Goal: Information Seeking & Learning: Learn about a topic

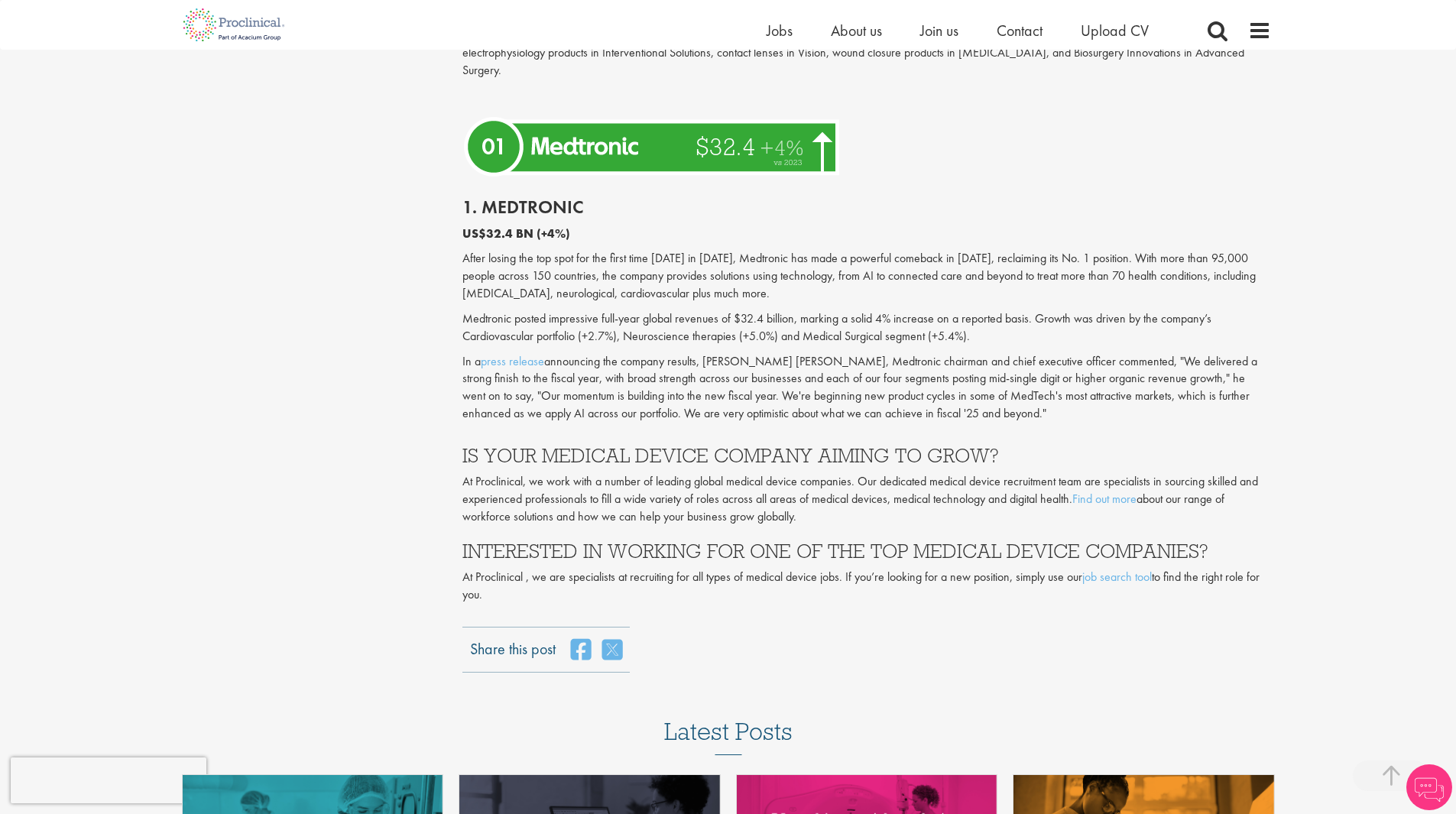
scroll to position [3867, 0]
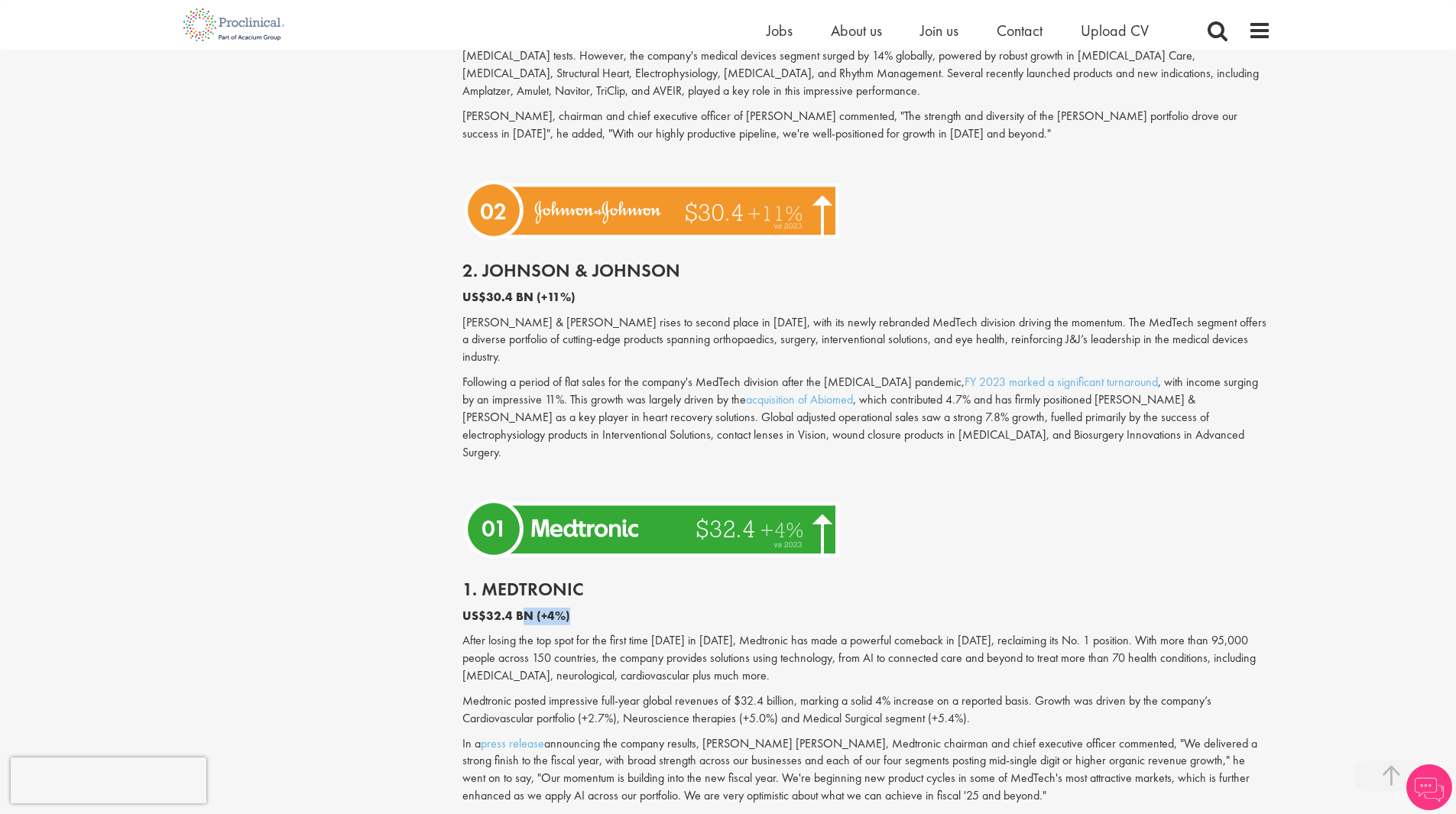
drag, startPoint x: 599, startPoint y: 508, endPoint x: 729, endPoint y: 507, distance: 130.0
click at [685, 608] on p "US$32.4 BN (+4%)" at bounding box center [867, 617] width 809 height 18
drag, startPoint x: 515, startPoint y: 225, endPoint x: 598, endPoint y: 222, distance: 83.1
click at [598, 289] on p "US$30.4 BN (+11%)" at bounding box center [867, 298] width 809 height 18
click at [599, 289] on p "US$30.4 BN (+11%)" at bounding box center [867, 298] width 809 height 18
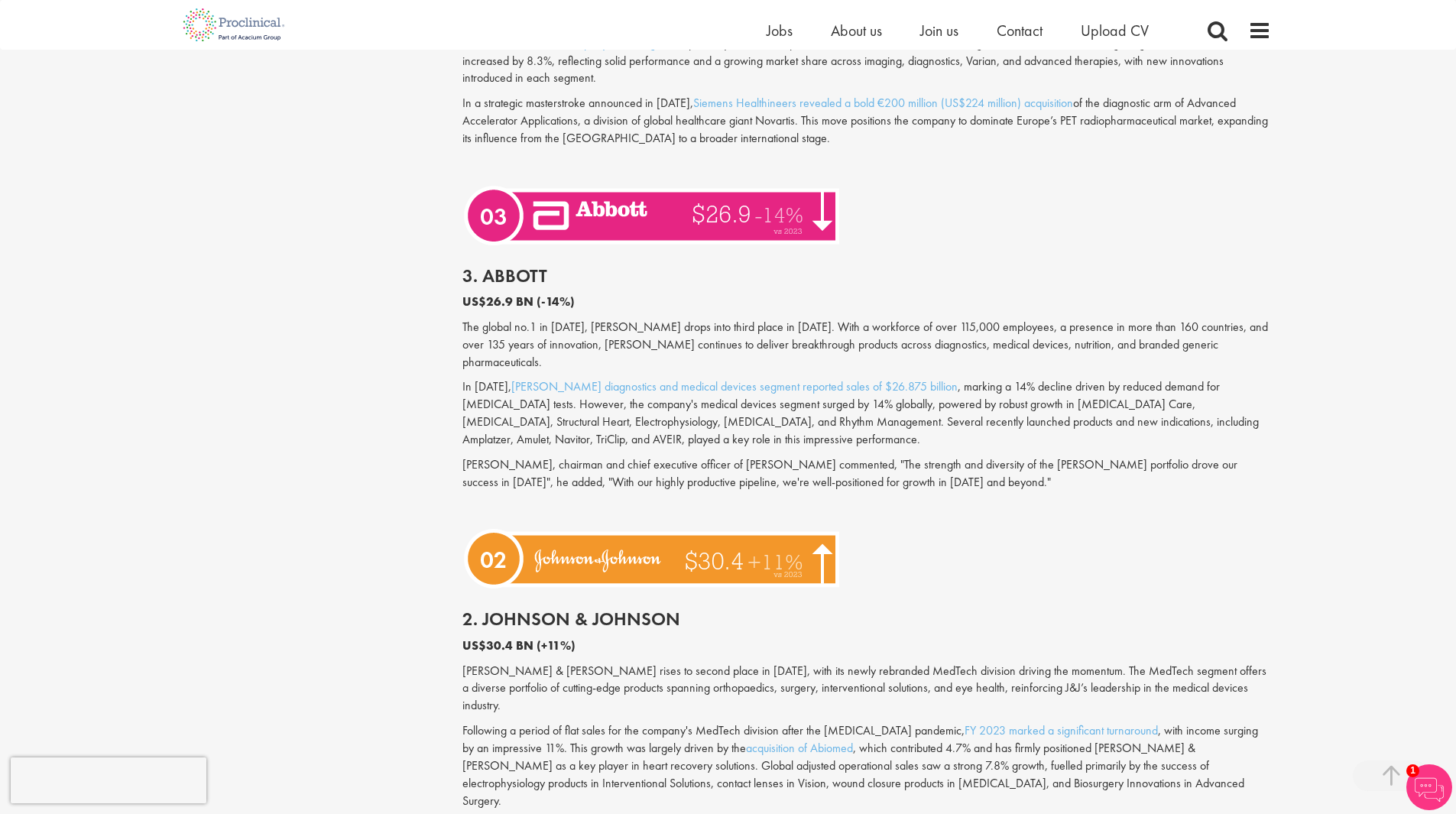
scroll to position [3484, 0]
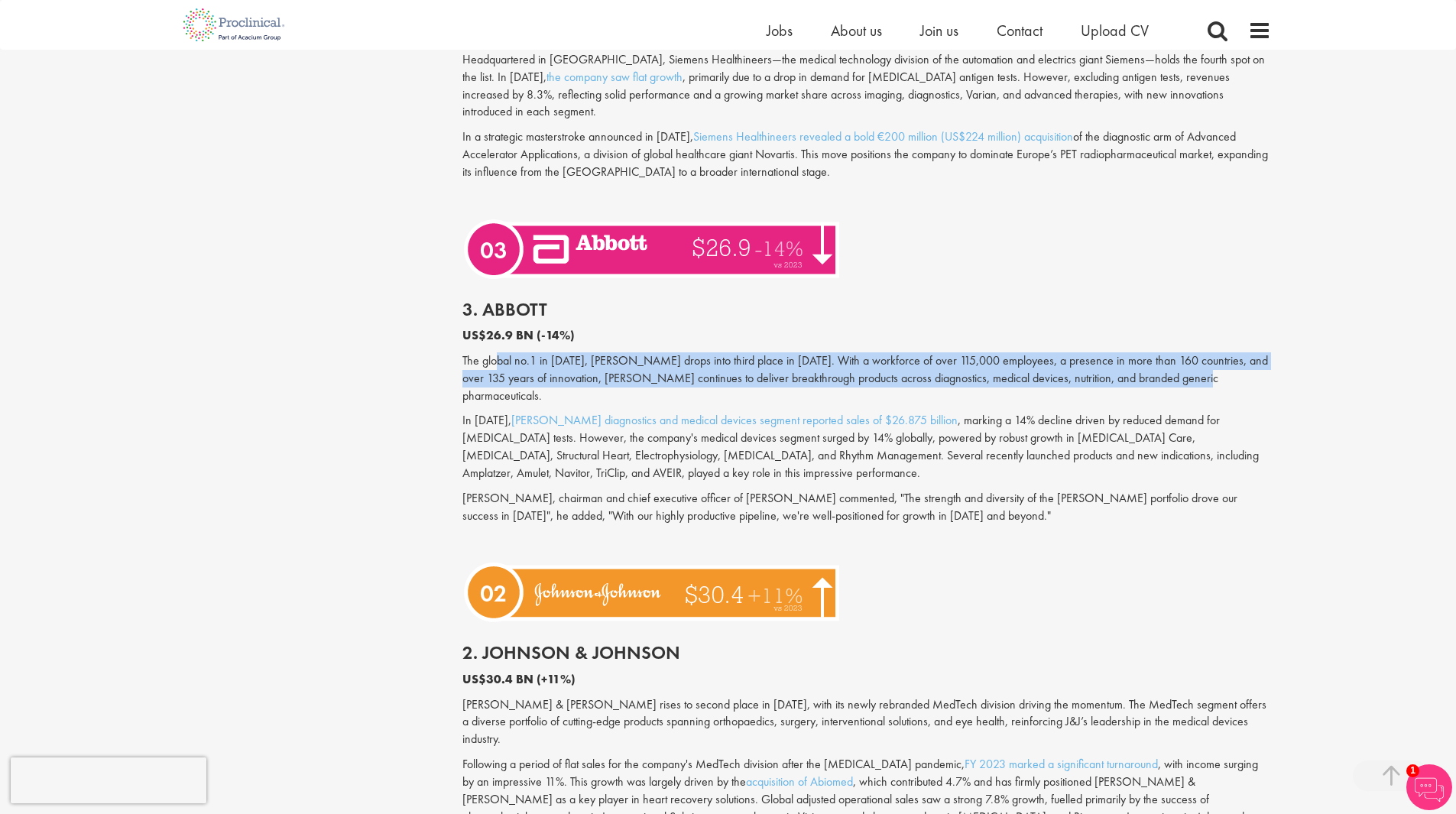
drag, startPoint x: 499, startPoint y: 309, endPoint x: 1226, endPoint y: 326, distance: 727.2
click at [1226, 353] on p "The global no.1 in [DATE], [PERSON_NAME] drops into third place in [DATE]. With…" at bounding box center [867, 378] width 809 height 53
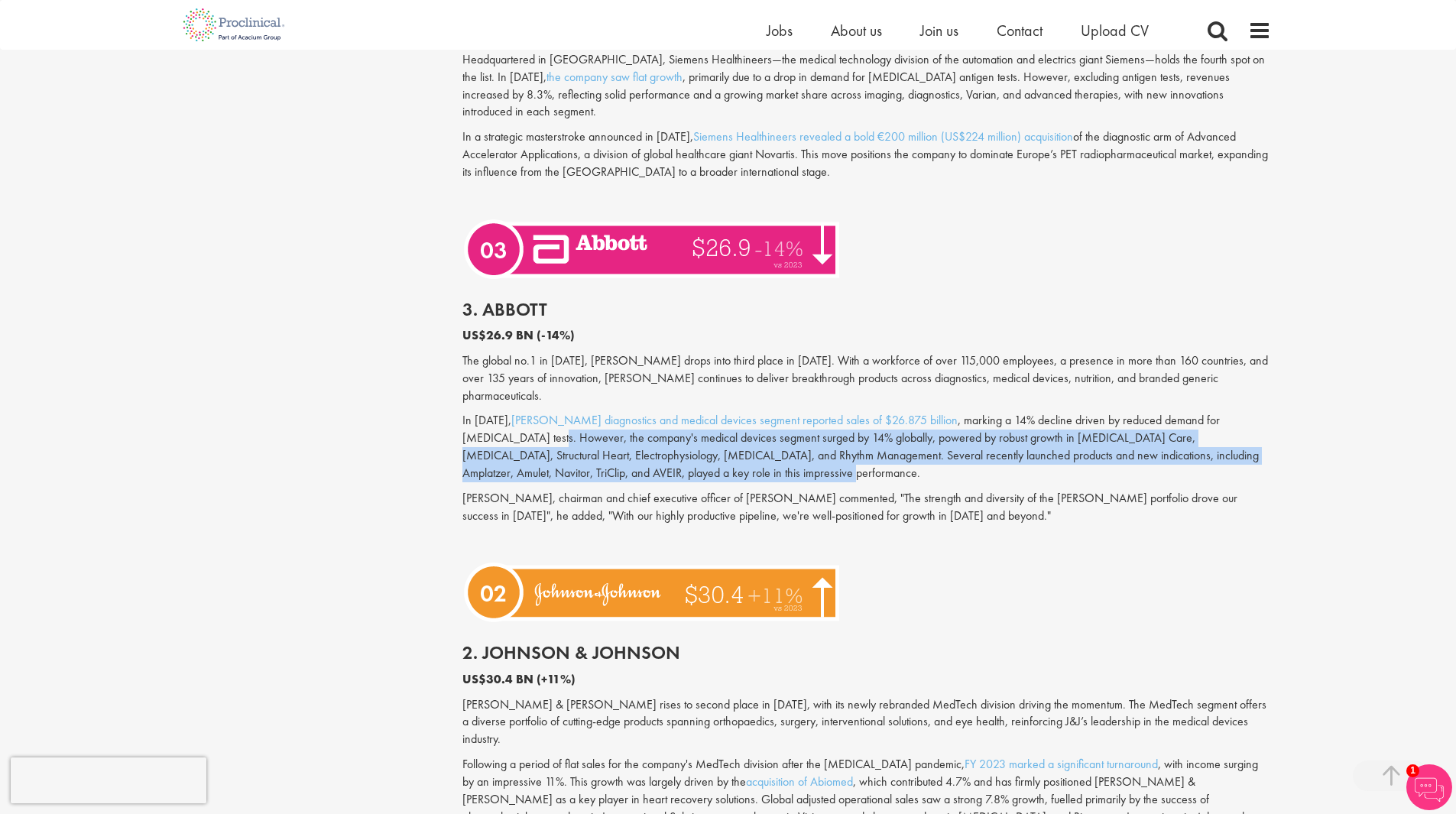
drag, startPoint x: 487, startPoint y: 377, endPoint x: 750, endPoint y: 402, distance: 264.2
click at [750, 412] on p "In [DATE], [PERSON_NAME] diagnostics and medical devices segment reported sales…" at bounding box center [867, 447] width 809 height 70
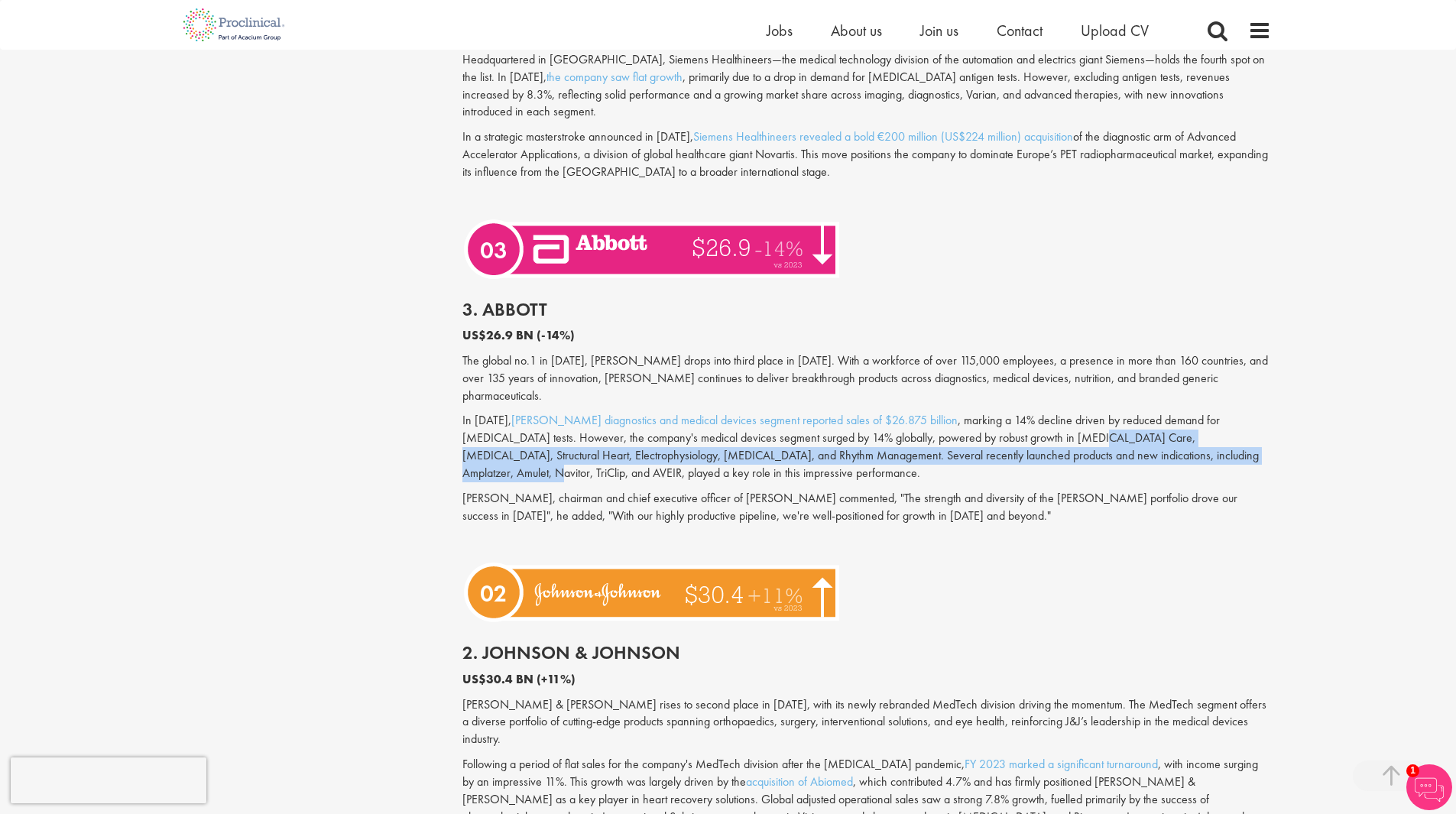
drag, startPoint x: 1019, startPoint y: 365, endPoint x: 1216, endPoint y: 386, distance: 198.1
click at [1216, 412] on p "In [DATE], [PERSON_NAME] diagnostics and medical devices segment reported sales…" at bounding box center [867, 447] width 809 height 70
drag, startPoint x: 510, startPoint y: 391, endPoint x: 639, endPoint y: 403, distance: 129.6
click at [637, 412] on p "In [DATE], [PERSON_NAME] diagnostics and medical devices segment reported sales…" at bounding box center [867, 447] width 809 height 70
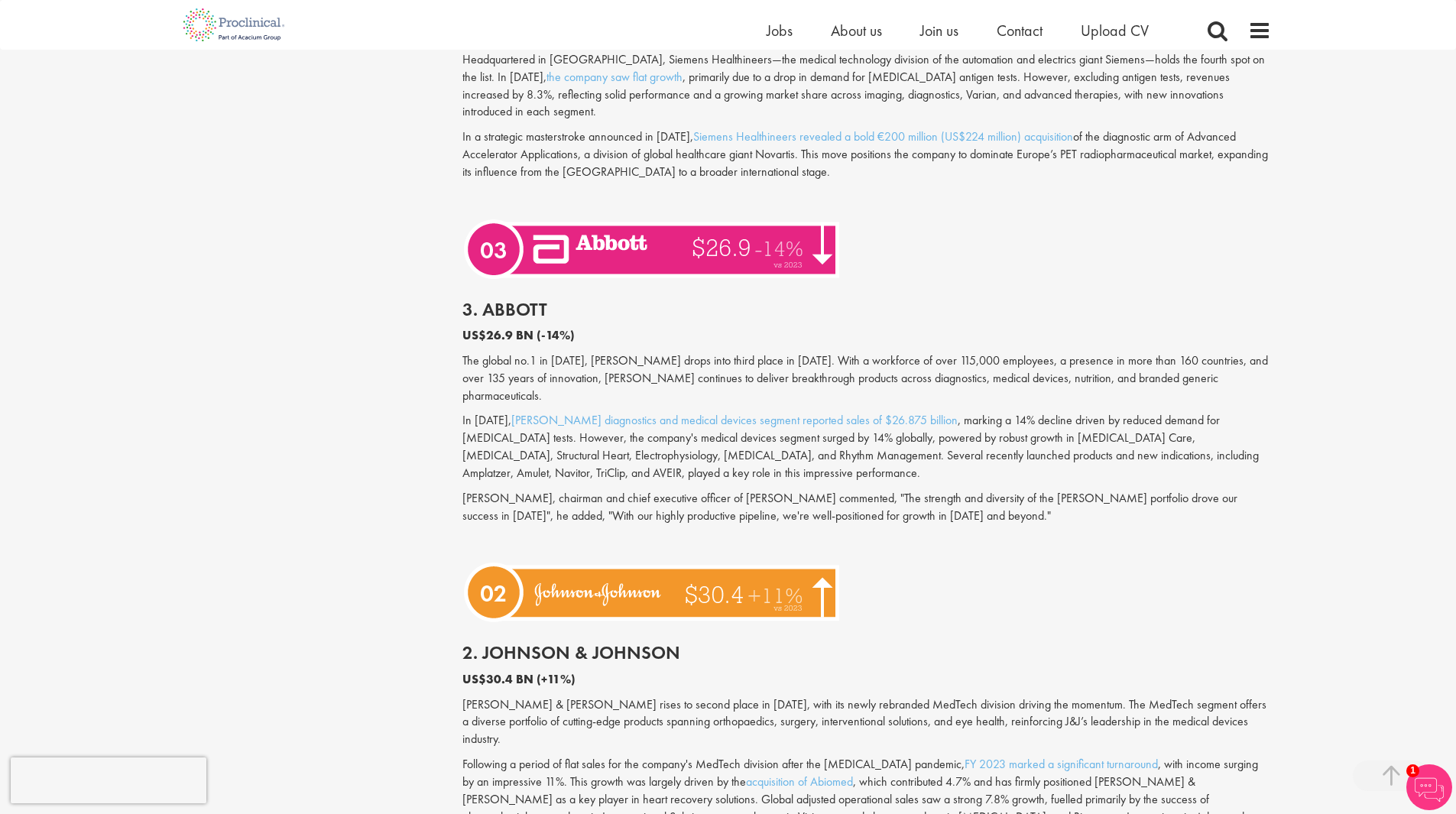
click at [610, 490] on p "[PERSON_NAME], chairman and chief executive officer of [PERSON_NAME] commented,…" at bounding box center [867, 507] width 809 height 35
drag, startPoint x: 540, startPoint y: 426, endPoint x: 968, endPoint y: 437, distance: 428.1
click at [967, 490] on p "[PERSON_NAME], chairman and chief executive officer of [PERSON_NAME] commented,…" at bounding box center [867, 507] width 809 height 35
click at [968, 490] on p "[PERSON_NAME], chairman and chief executive officer of [PERSON_NAME] commented,…" at bounding box center [867, 507] width 809 height 35
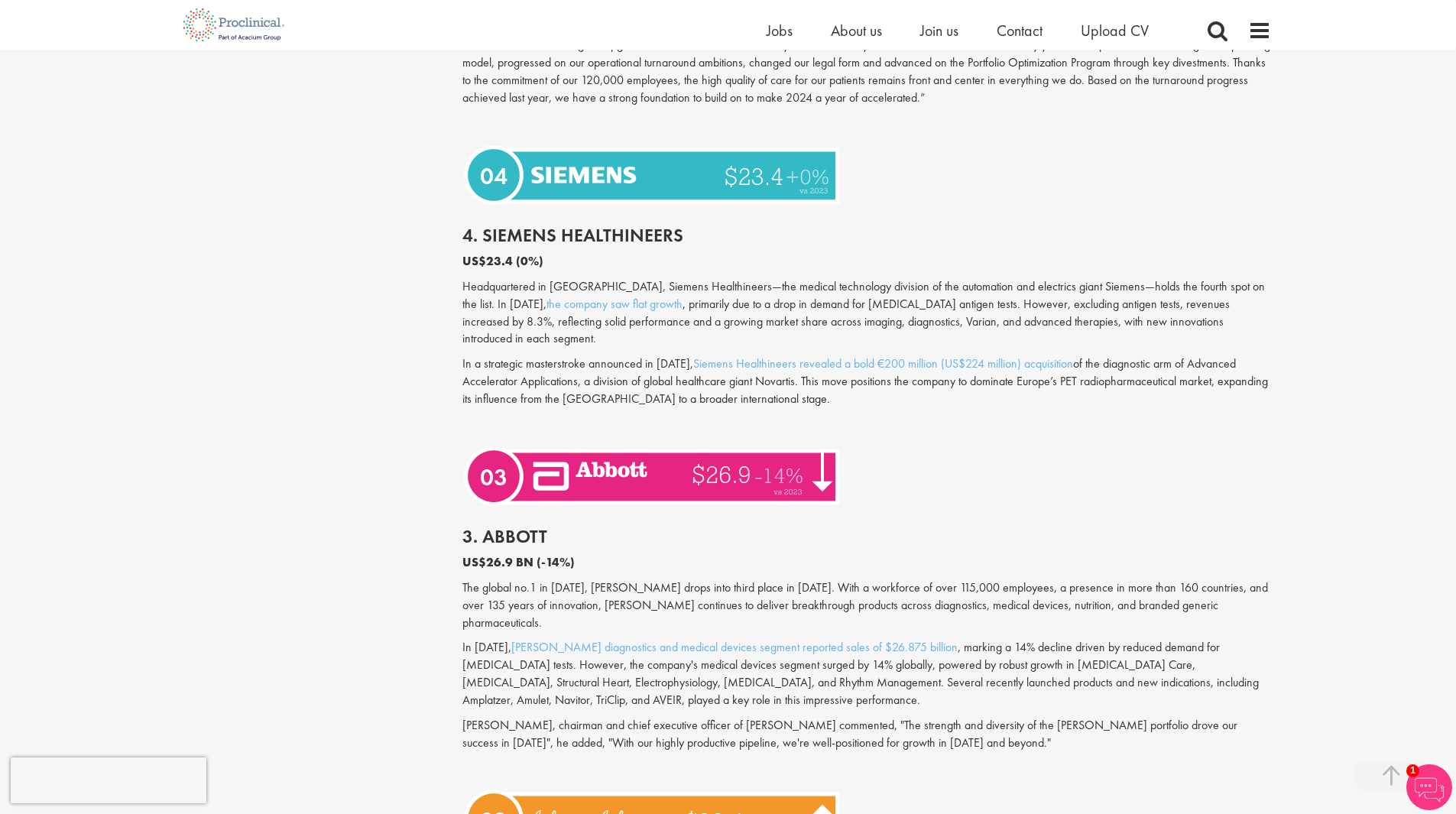
scroll to position [3255, 0]
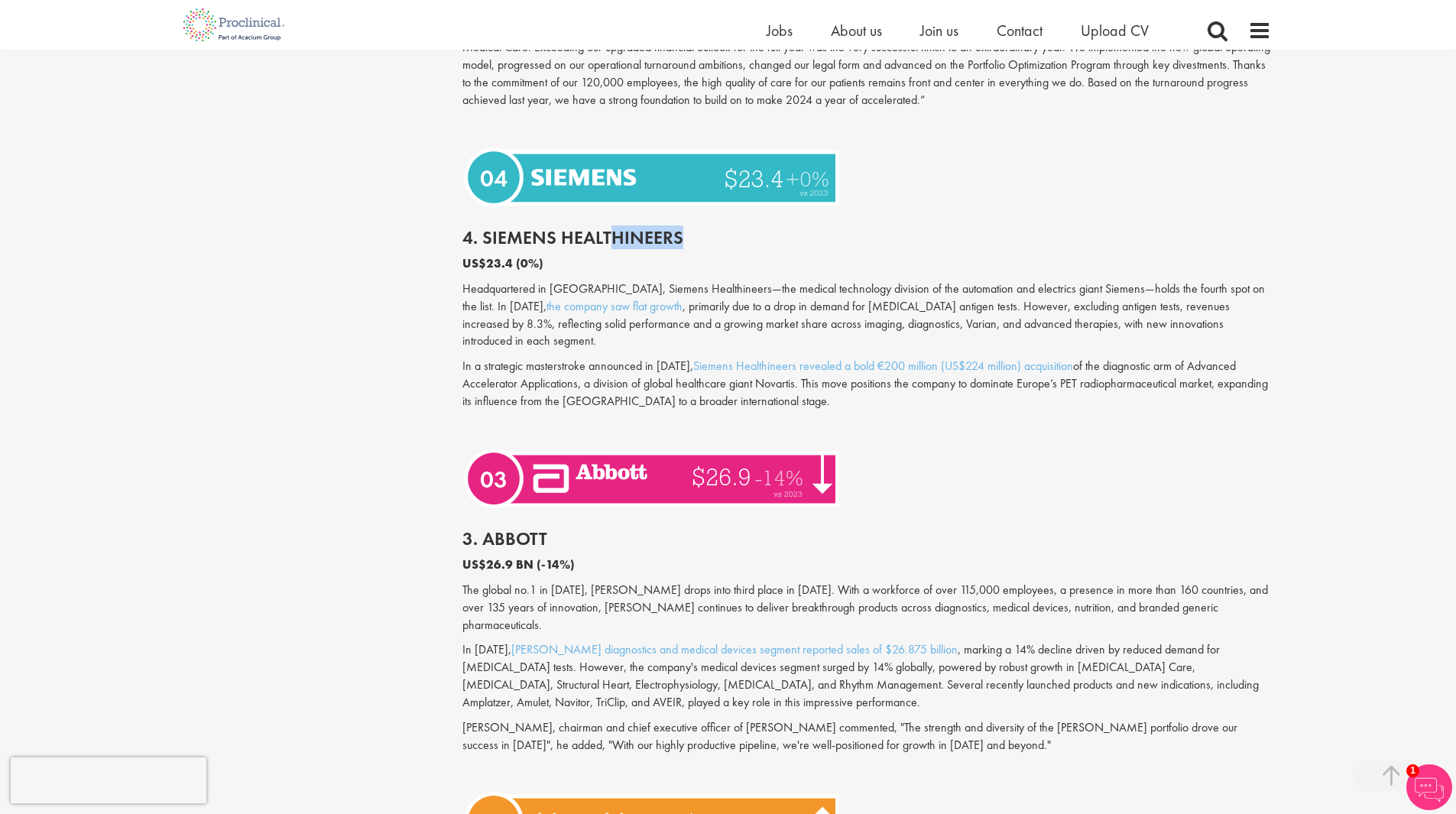
drag, startPoint x: 610, startPoint y: 200, endPoint x: 695, endPoint y: 204, distance: 85.1
click at [695, 228] on h2 "4. Siemens Healthineers" at bounding box center [867, 237] width 809 height 20
drag, startPoint x: 491, startPoint y: 251, endPoint x: 752, endPoint y: 238, distance: 261.3
click at [752, 238] on div "4. Siemens Healthineers US$23.4 (0%) Headquartered in [GEOGRAPHIC_DATA], Siemen…" at bounding box center [867, 328] width 832 height 231
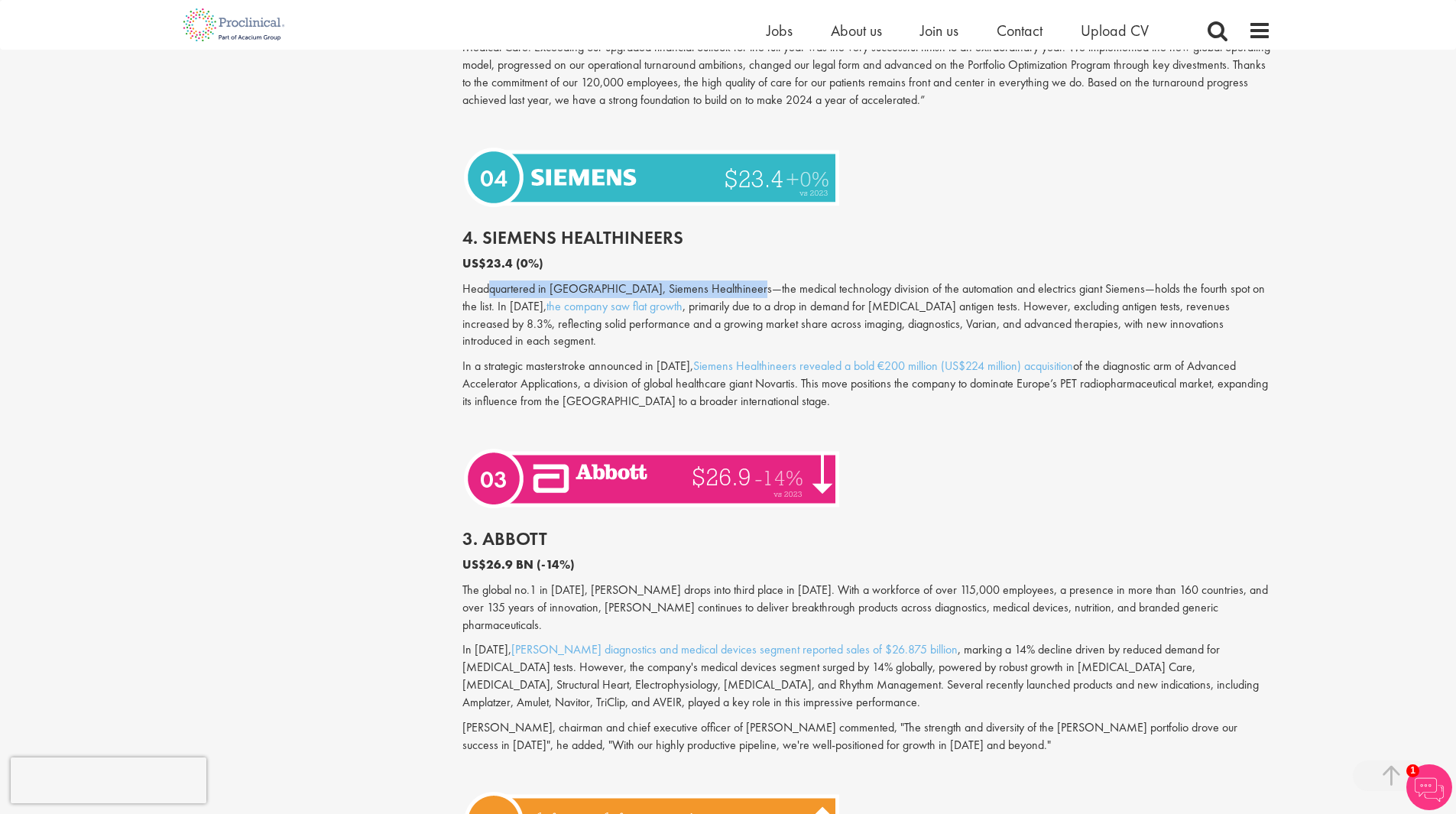
click at [752, 243] on div "4. Siemens Healthineers US$23.4 (0%) Headquartered in [GEOGRAPHIC_DATA], Siemen…" at bounding box center [867, 328] width 832 height 231
drag, startPoint x: 673, startPoint y: 257, endPoint x: 844, endPoint y: 255, distance: 171.0
click at [844, 280] on p "Headquartered in [GEOGRAPHIC_DATA], Siemens Healthineers—the medical technology…" at bounding box center [867, 315] width 809 height 70
drag, startPoint x: 677, startPoint y: 249, endPoint x: 834, endPoint y: 248, distance: 157.0
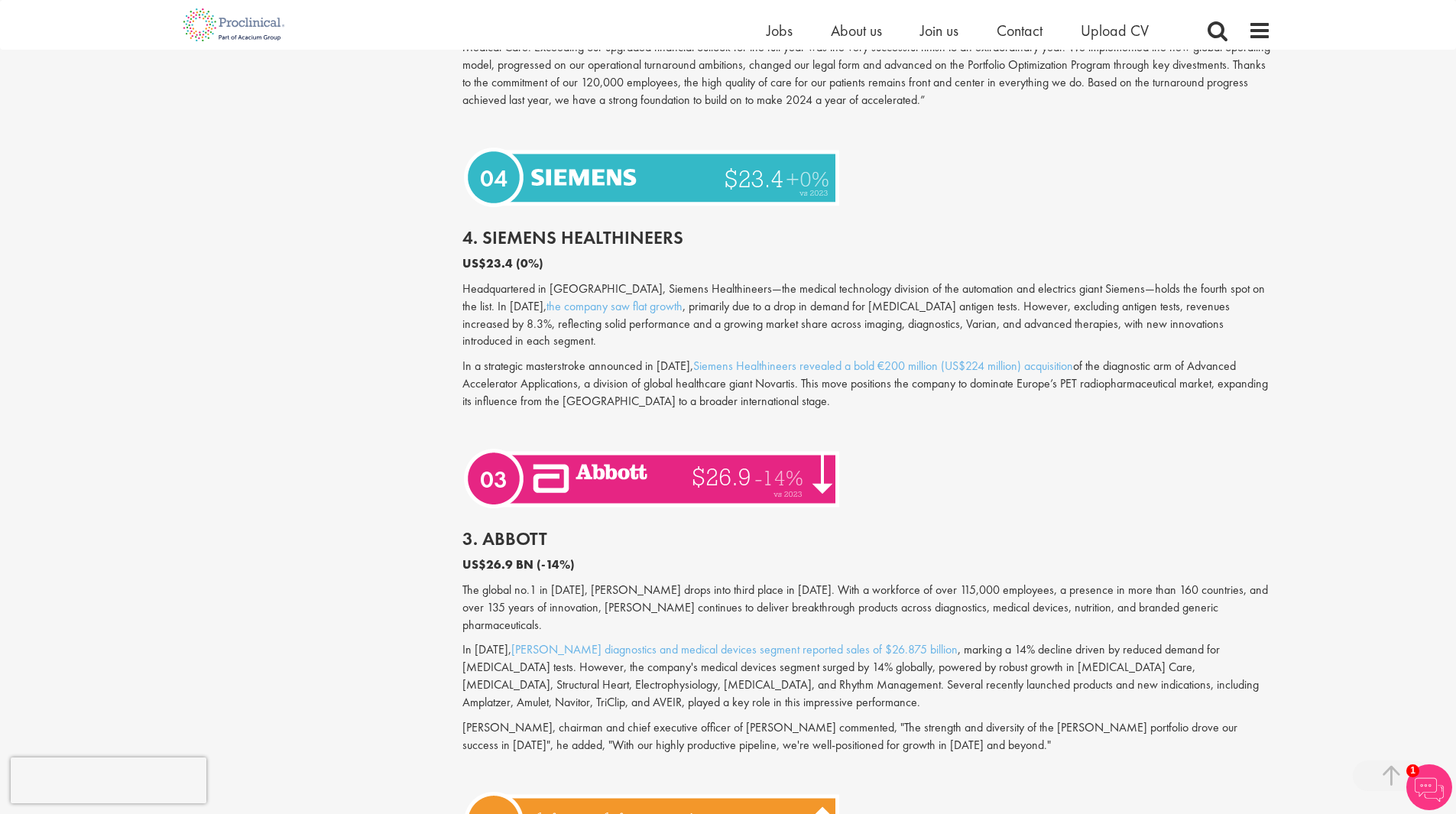
click at [721, 280] on p "Headquartered in [GEOGRAPHIC_DATA], Siemens Healthineers—the medical technology…" at bounding box center [867, 315] width 809 height 70
click at [834, 280] on p "Headquartered in [GEOGRAPHIC_DATA], Siemens Healthineers—the medical technology…" at bounding box center [867, 315] width 809 height 70
click at [1003, 280] on p "Headquartered in [GEOGRAPHIC_DATA], Siemens Healthineers—the medical technology…" at bounding box center [867, 315] width 809 height 70
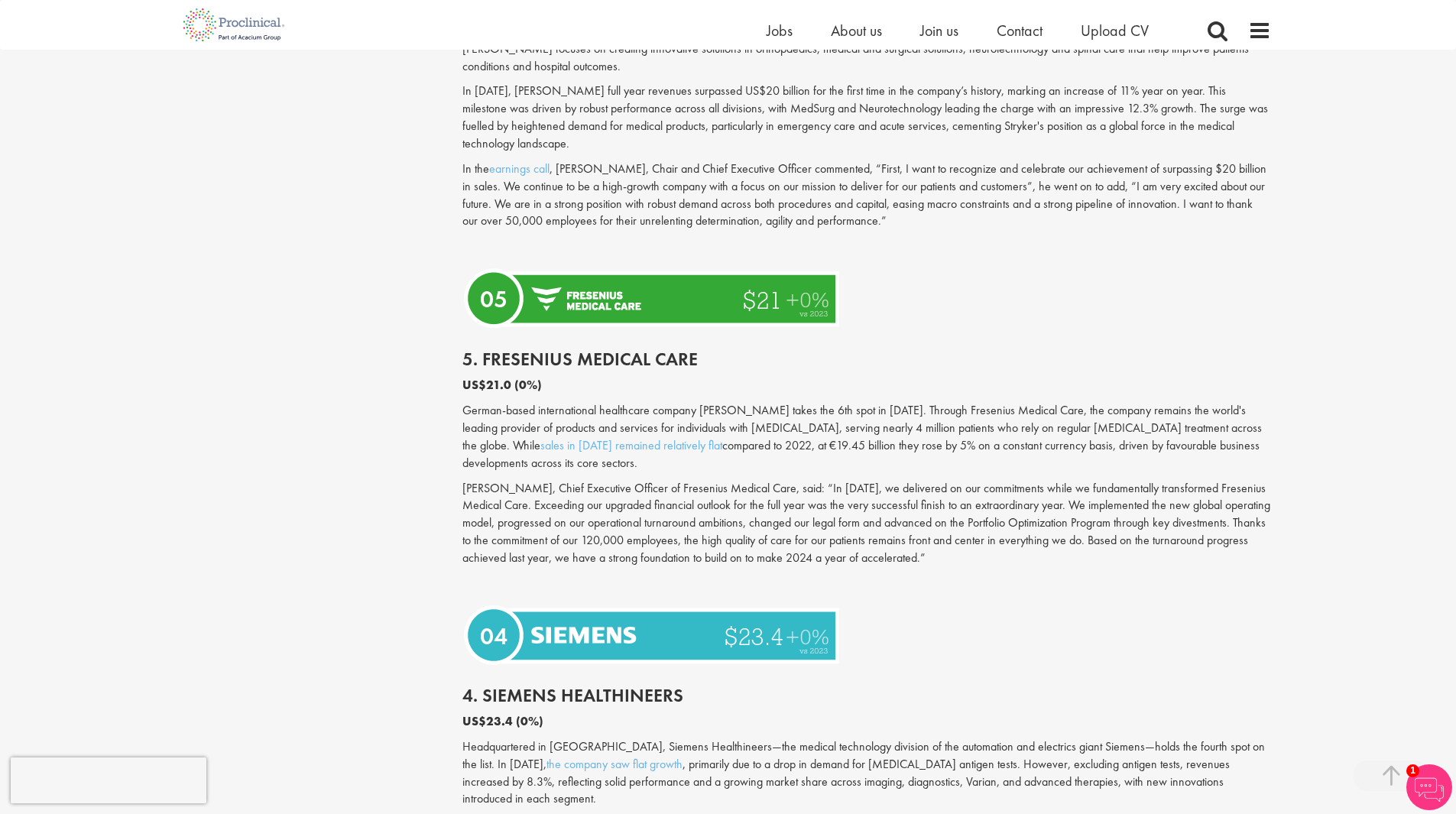
scroll to position [2796, 0]
